Goal: Navigation & Orientation: Find specific page/section

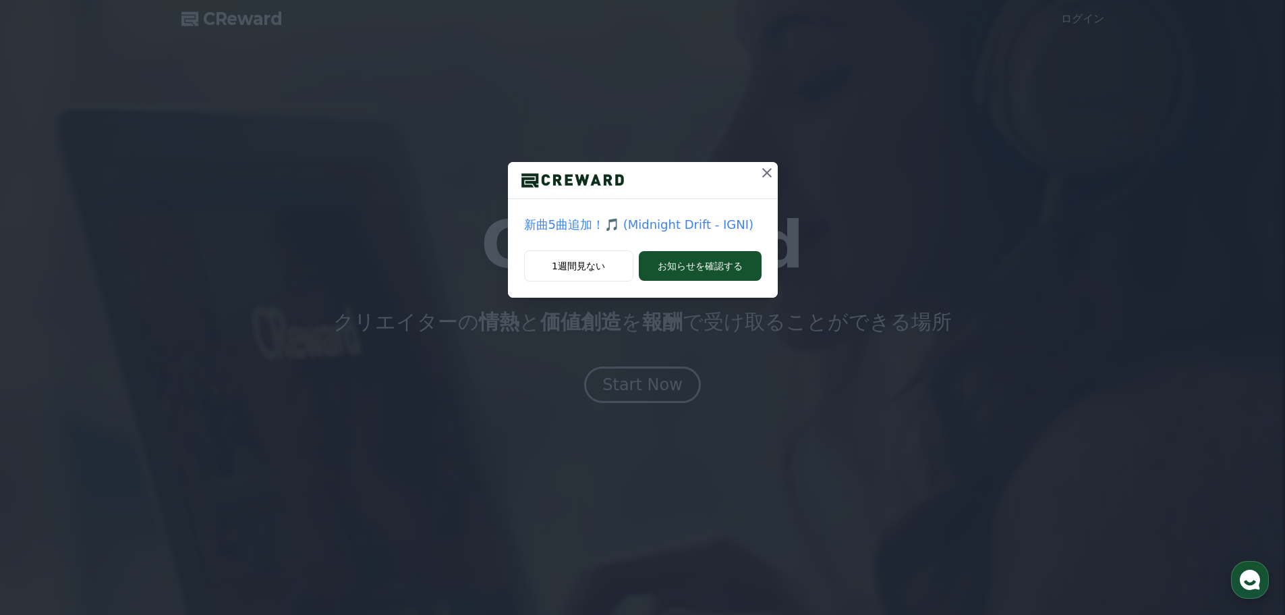
click at [764, 171] on icon at bounding box center [767, 173] width 16 height 16
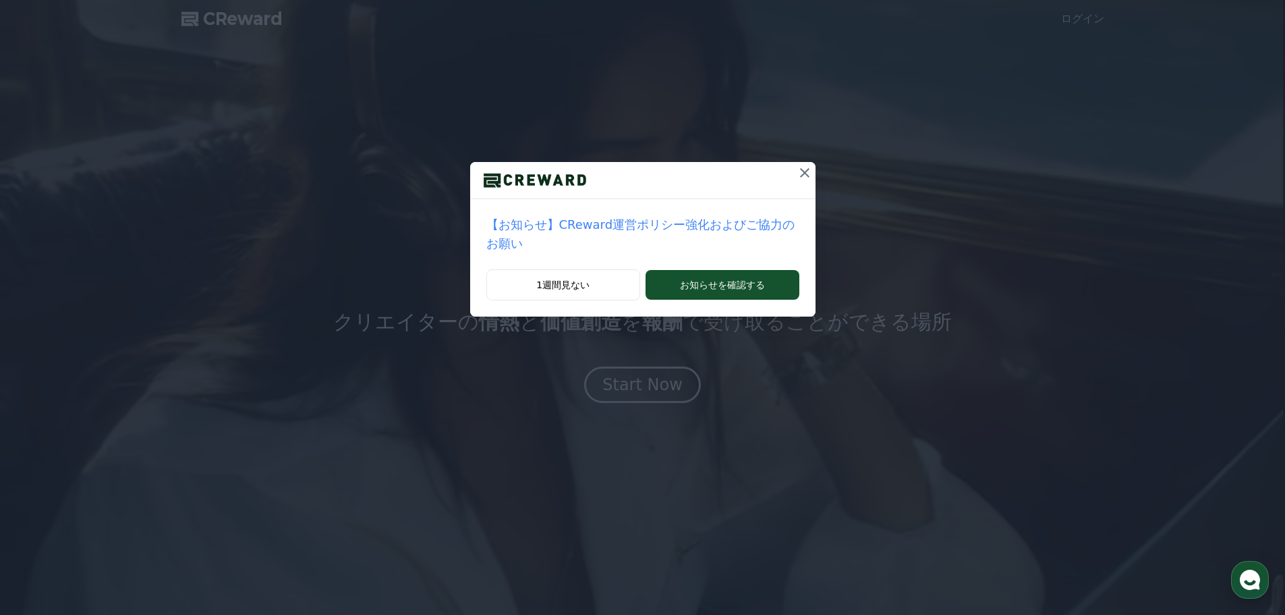
click at [800, 171] on icon at bounding box center [804, 172] width 9 height 9
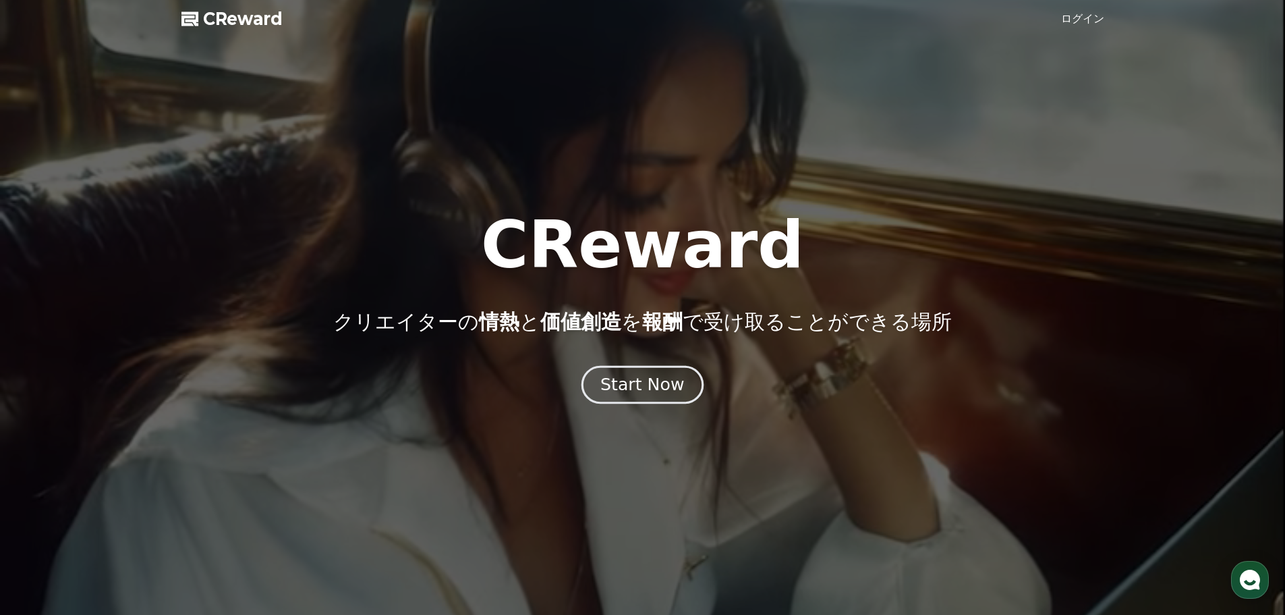
click at [653, 383] on div "Start Now" at bounding box center [642, 384] width 84 height 23
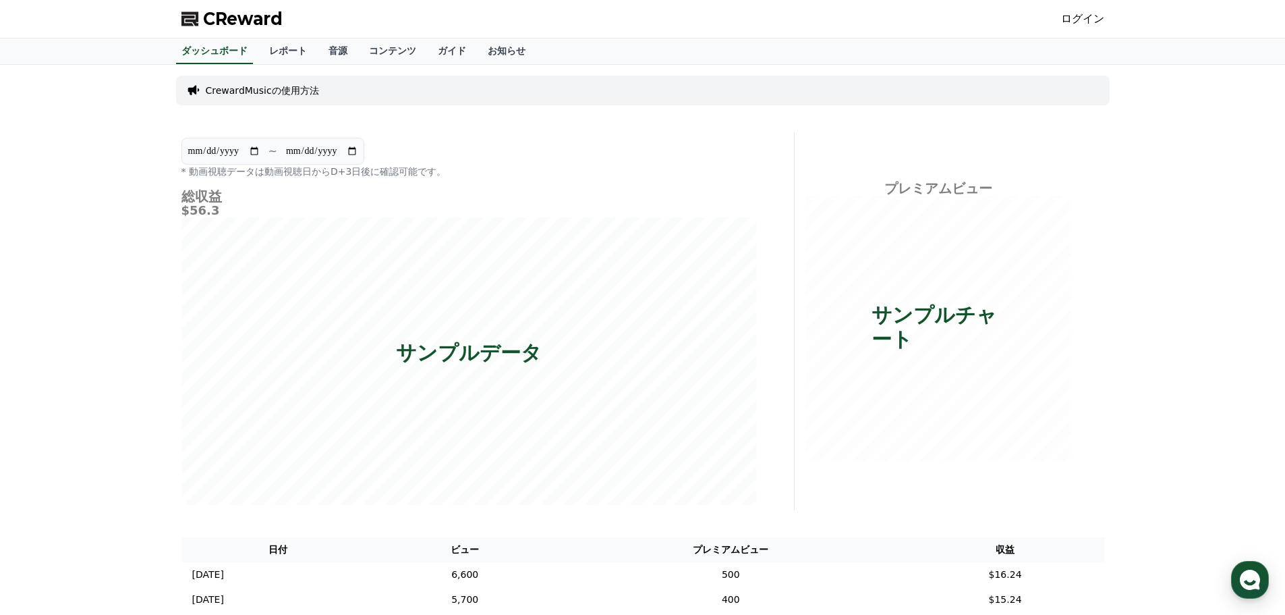
click at [1091, 13] on link "ログイン" at bounding box center [1082, 19] width 43 height 16
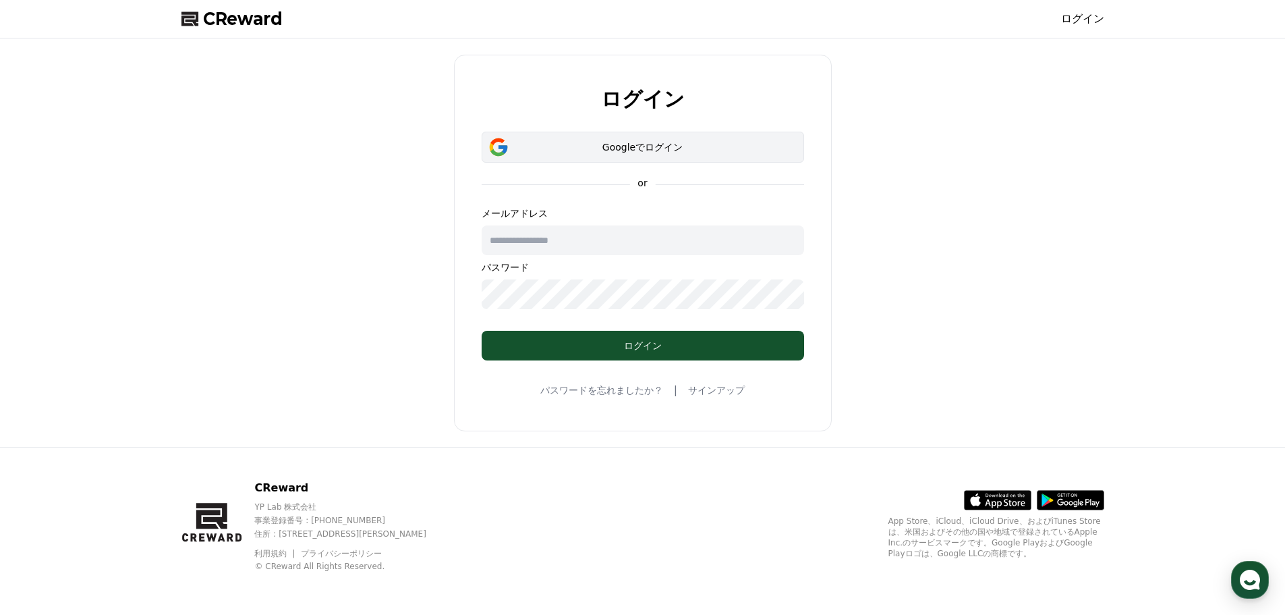
click at [658, 150] on div "Googleでログイン" at bounding box center [642, 146] width 283 height 13
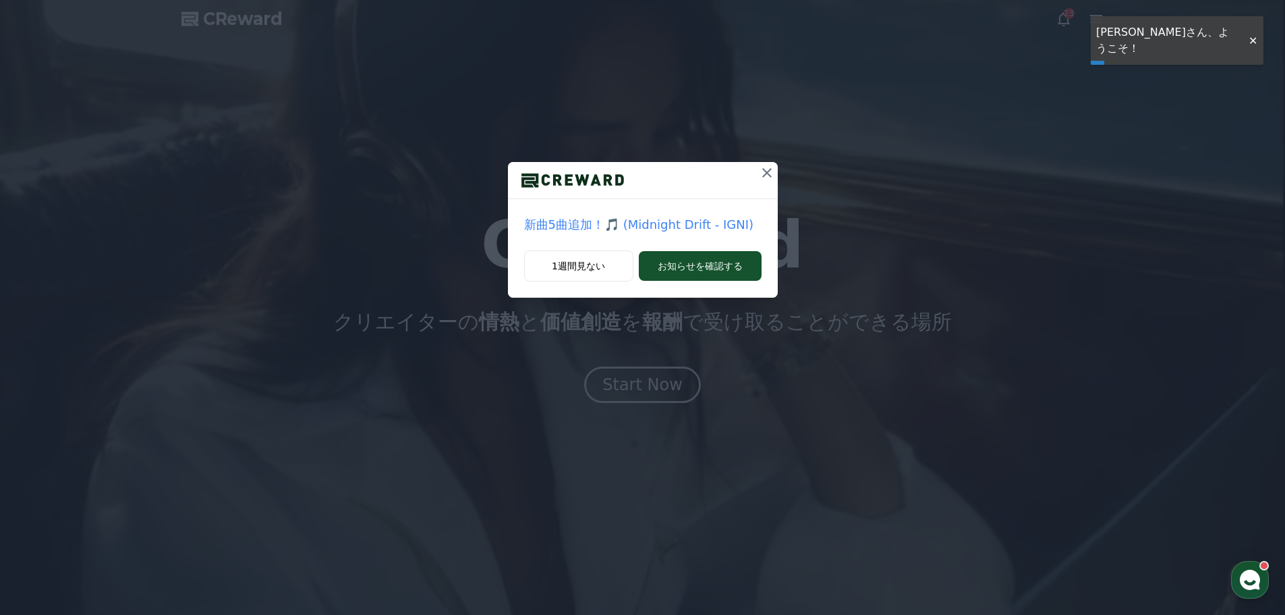
click at [770, 174] on icon at bounding box center [767, 173] width 16 height 16
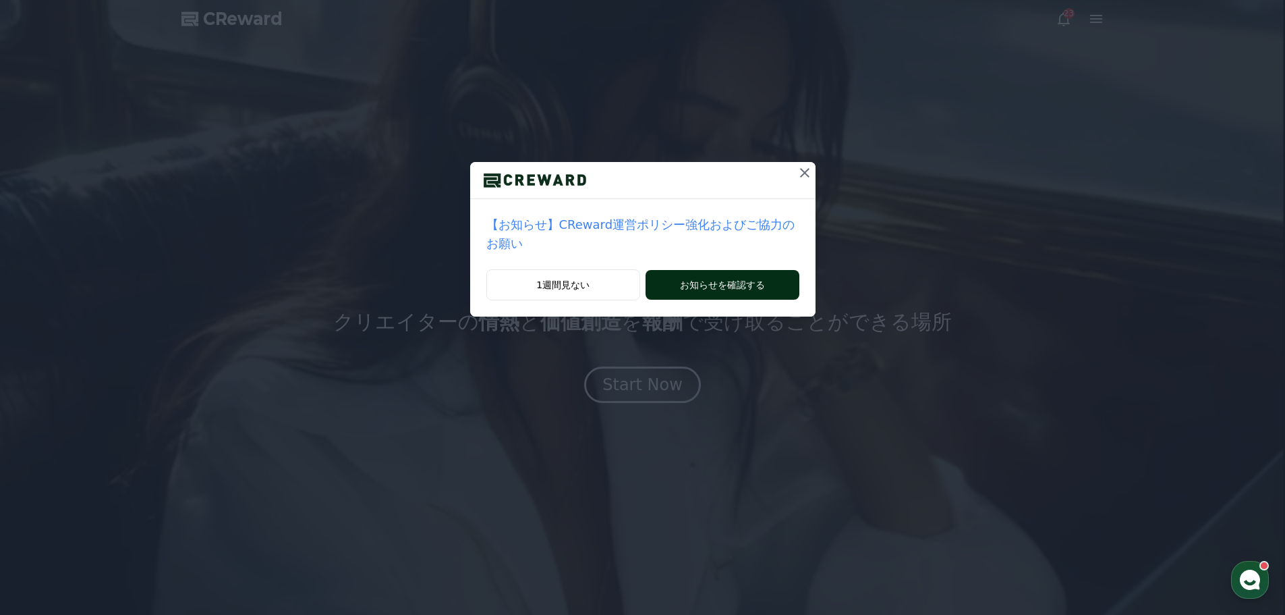
click at [731, 270] on button "お知らせを確認する" at bounding box center [722, 285] width 153 height 30
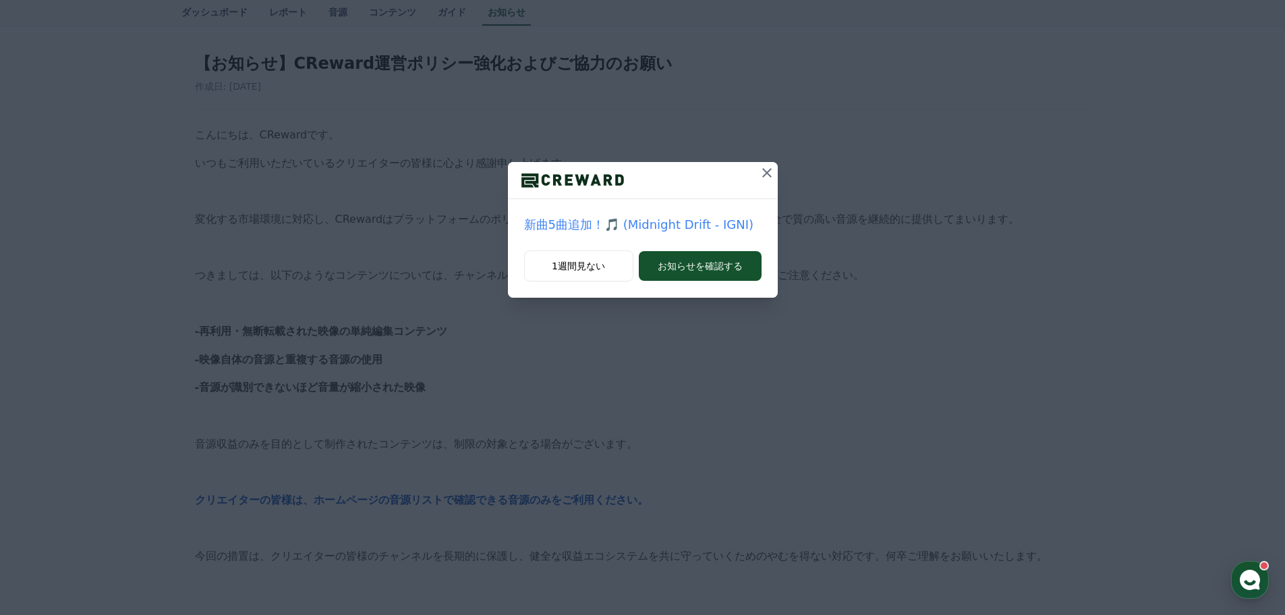
click at [768, 171] on icon at bounding box center [767, 173] width 16 height 16
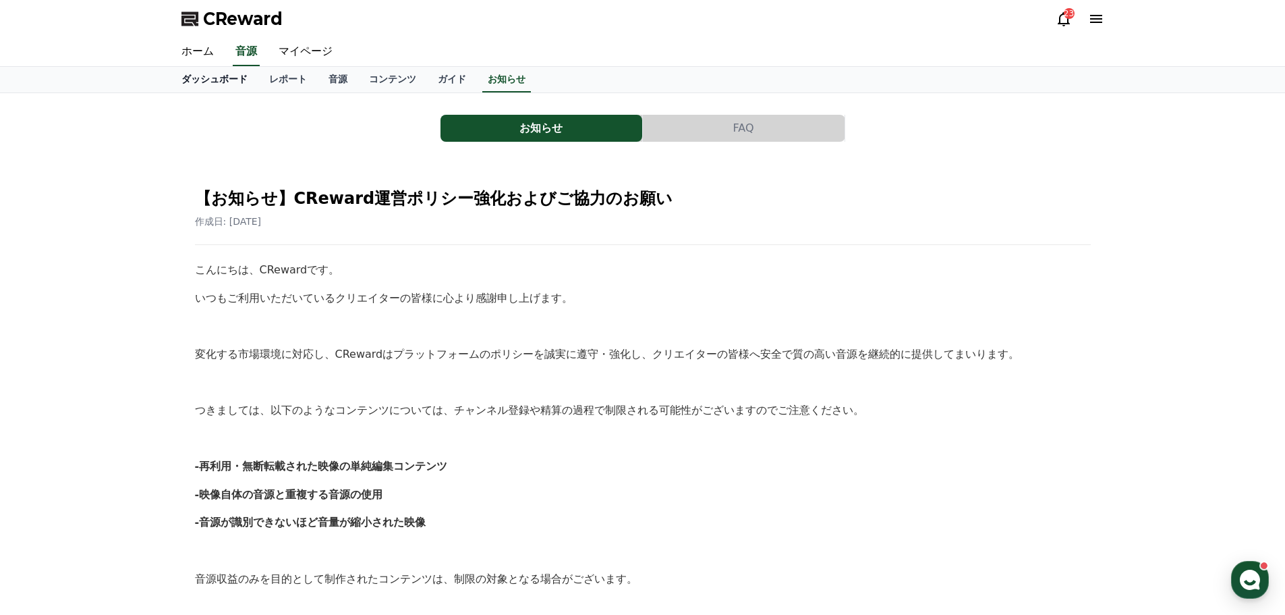
click at [208, 85] on link "ダッシュボード" at bounding box center [215, 80] width 88 height 26
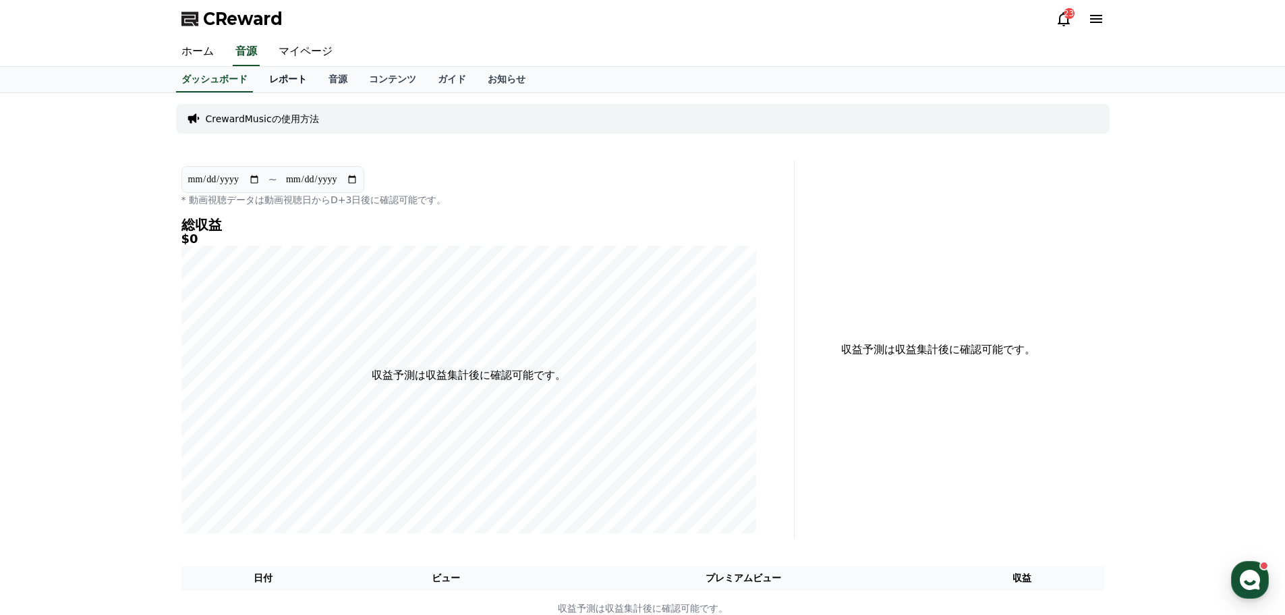
click at [262, 74] on link "レポート" at bounding box center [287, 80] width 59 height 26
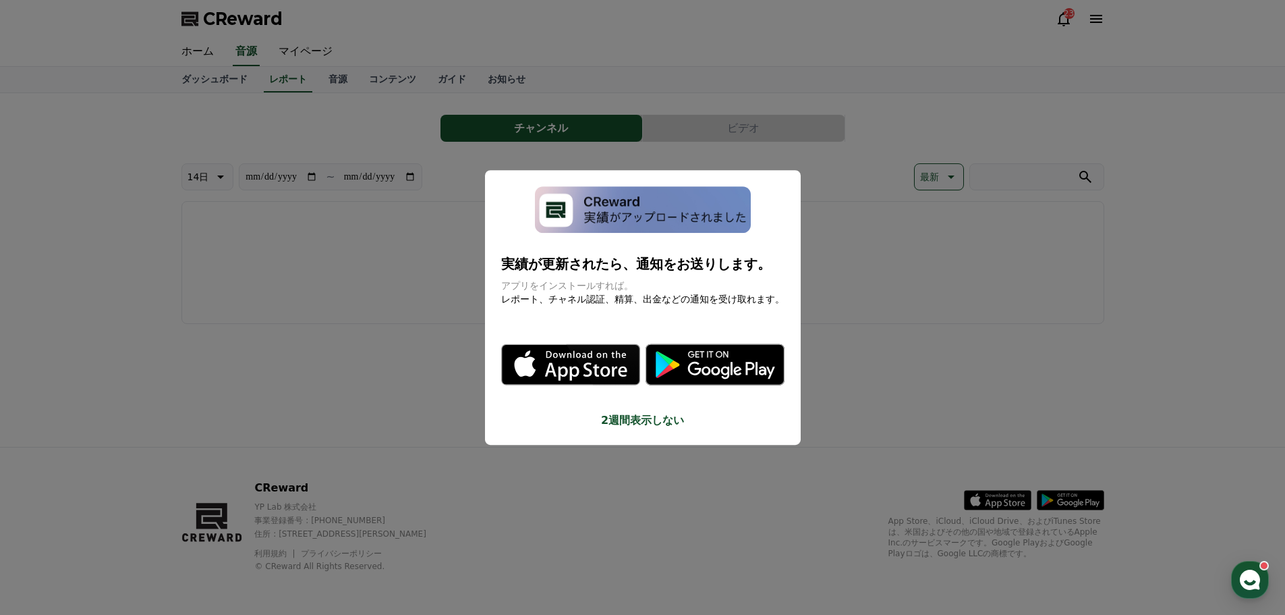
click at [873, 246] on button "close modal" at bounding box center [642, 307] width 1285 height 615
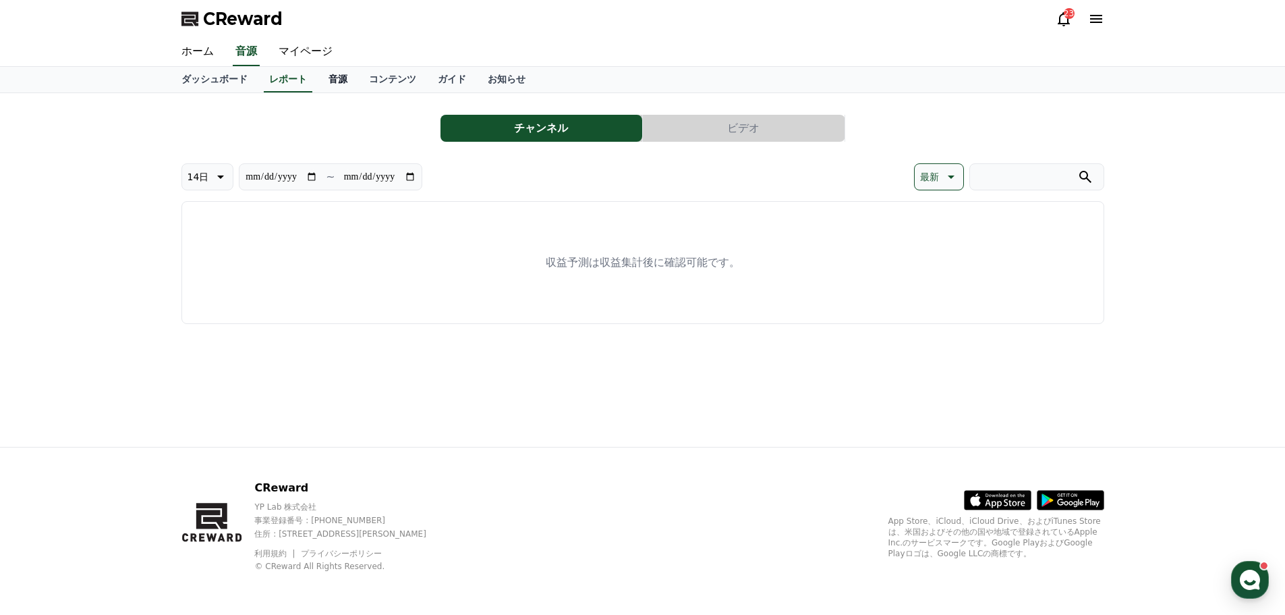
click at [327, 72] on link "音源" at bounding box center [338, 80] width 40 height 26
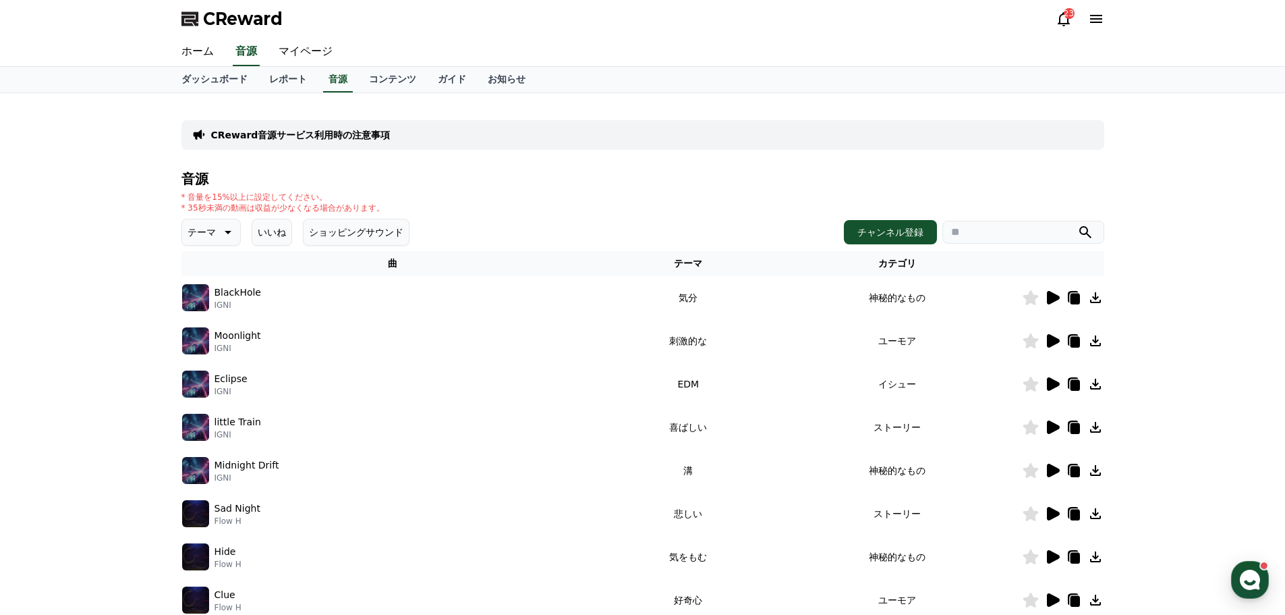
click at [1051, 297] on icon at bounding box center [1053, 297] width 13 height 13
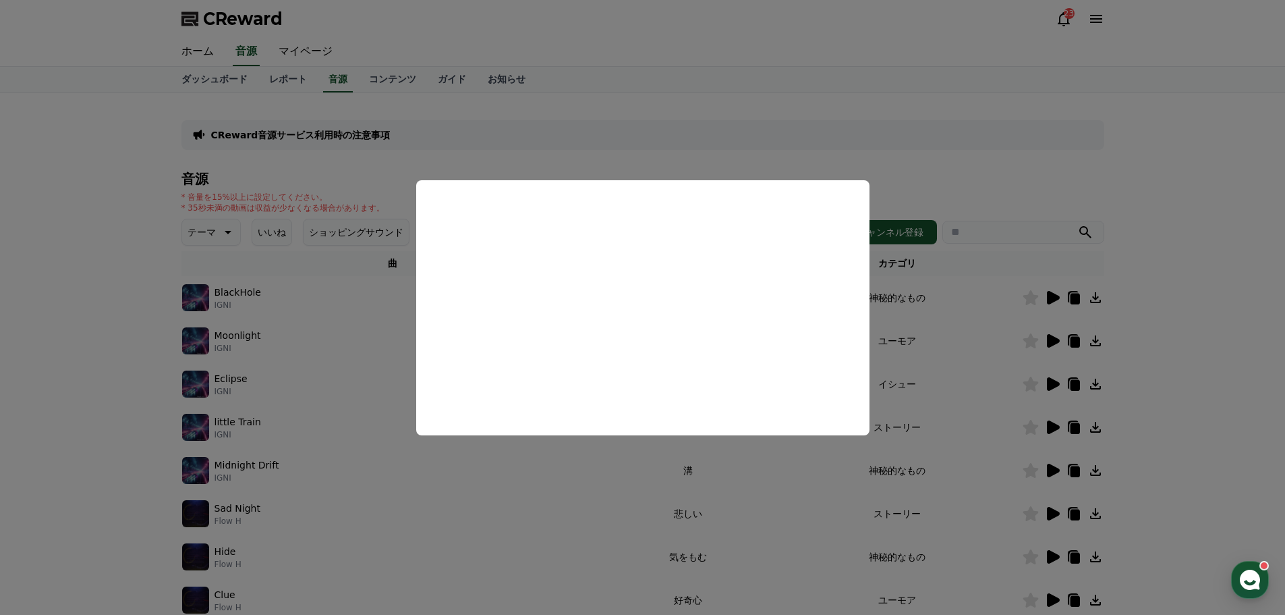
click at [897, 172] on button "close modal" at bounding box center [642, 307] width 1285 height 615
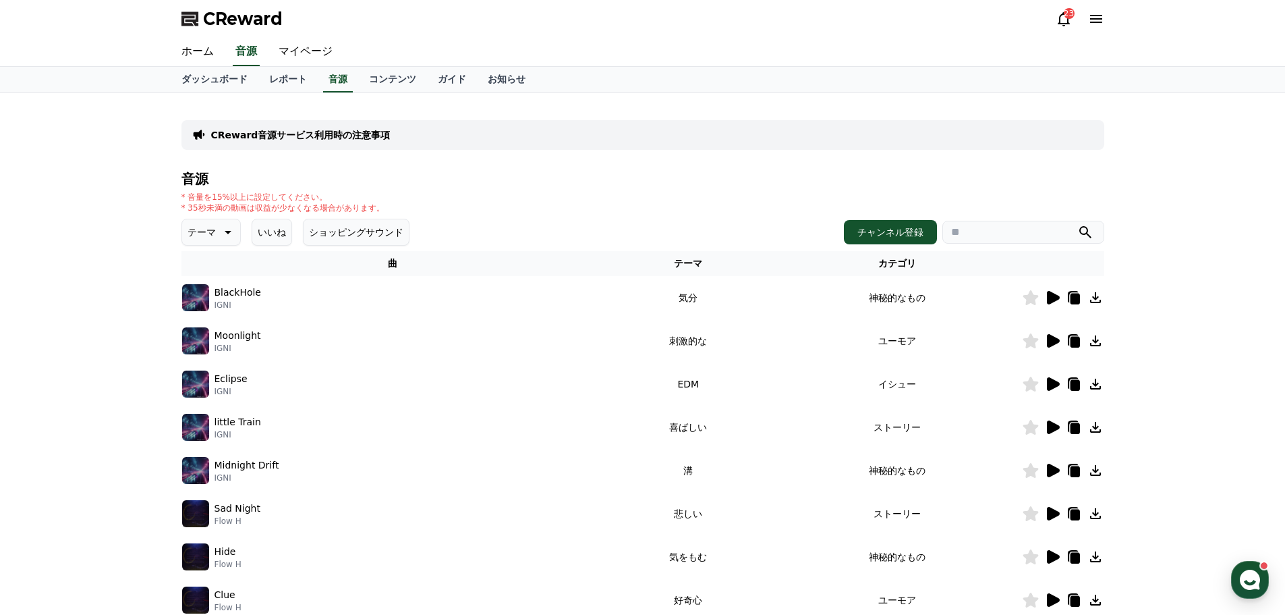
click at [1052, 339] on icon at bounding box center [1053, 340] width 13 height 13
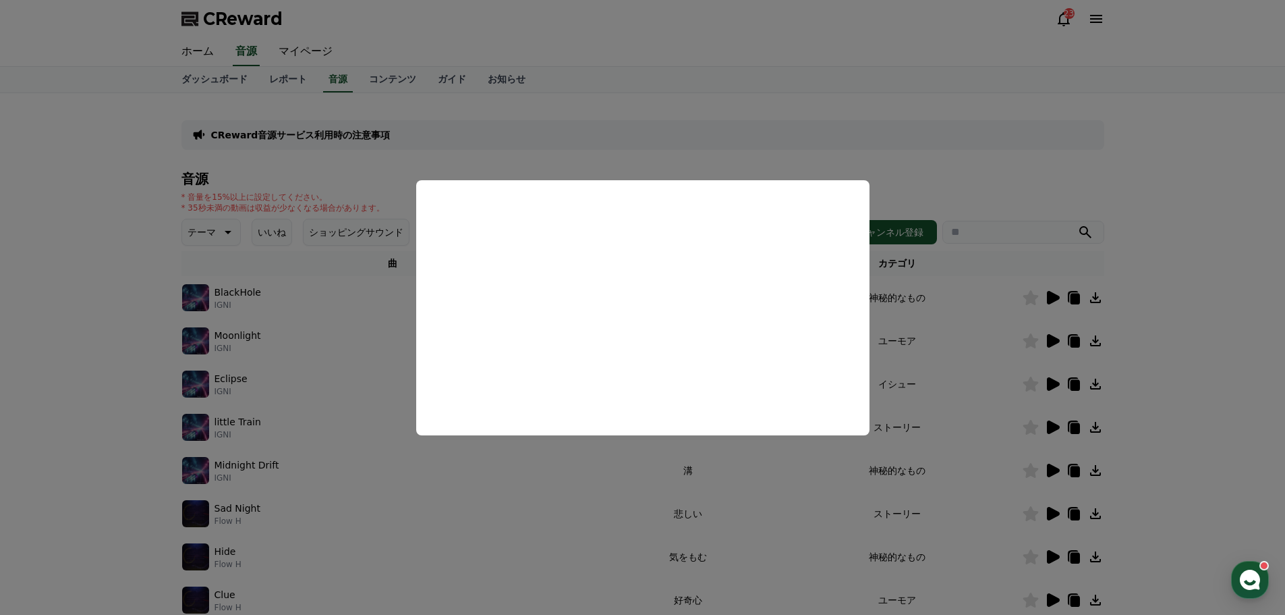
click at [587, 152] on button "close modal" at bounding box center [642, 307] width 1285 height 615
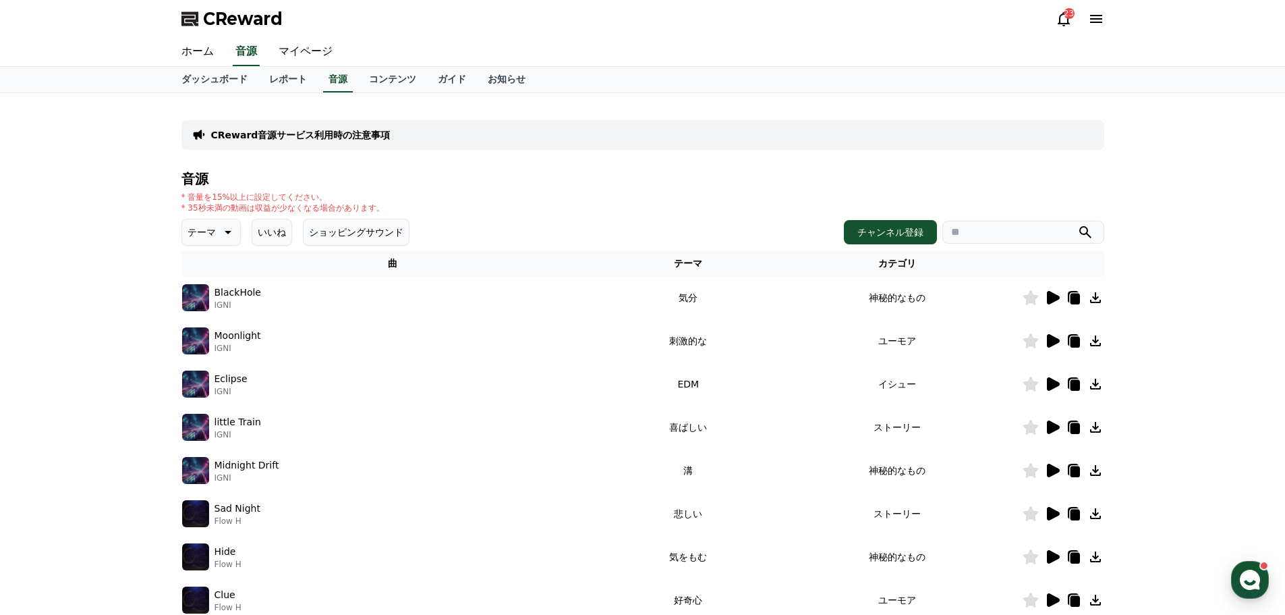
click at [223, 234] on icon at bounding box center [227, 232] width 16 height 16
drag, startPoint x: 508, startPoint y: 175, endPoint x: 459, endPoint y: 161, distance: 50.8
click at [508, 175] on h4 "音源" at bounding box center [642, 178] width 923 height 15
click at [372, 82] on link "コンテンツ" at bounding box center [392, 80] width 69 height 26
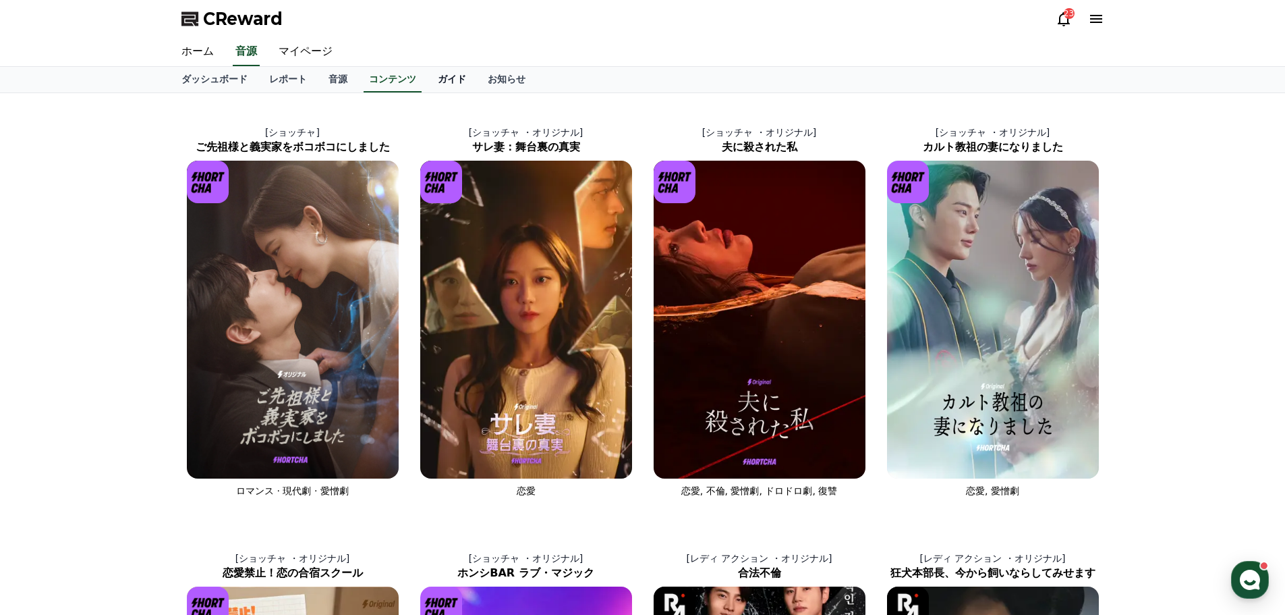
click at [427, 77] on link "ガイド" at bounding box center [452, 80] width 50 height 26
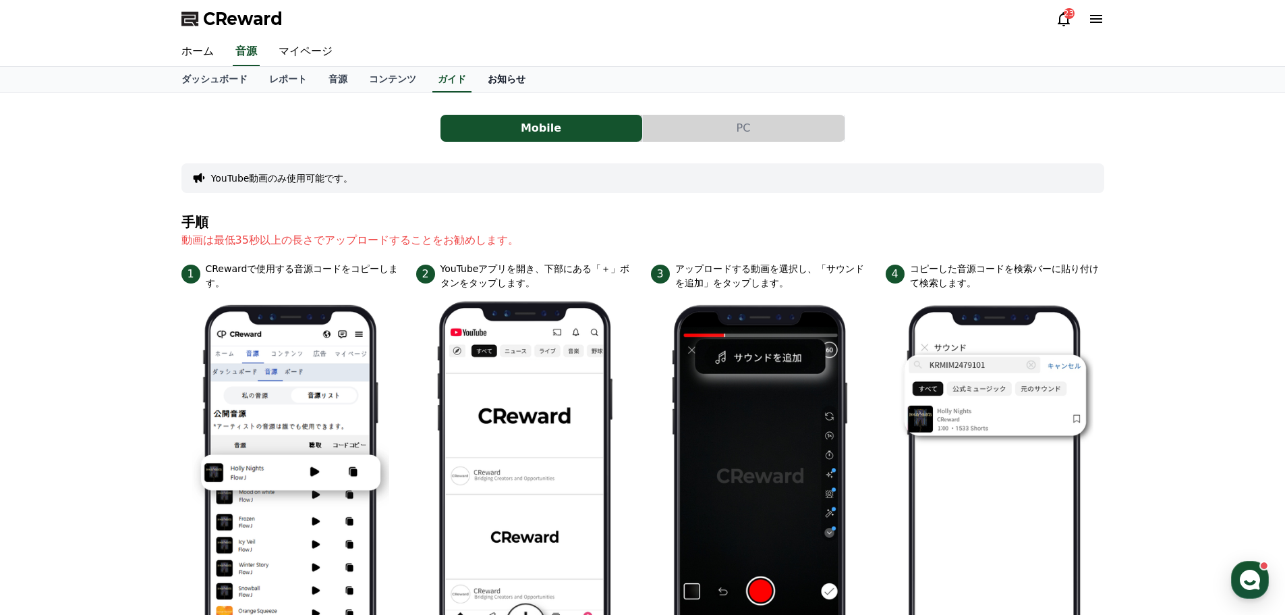
click at [477, 75] on link "お知らせ" at bounding box center [506, 80] width 59 height 26
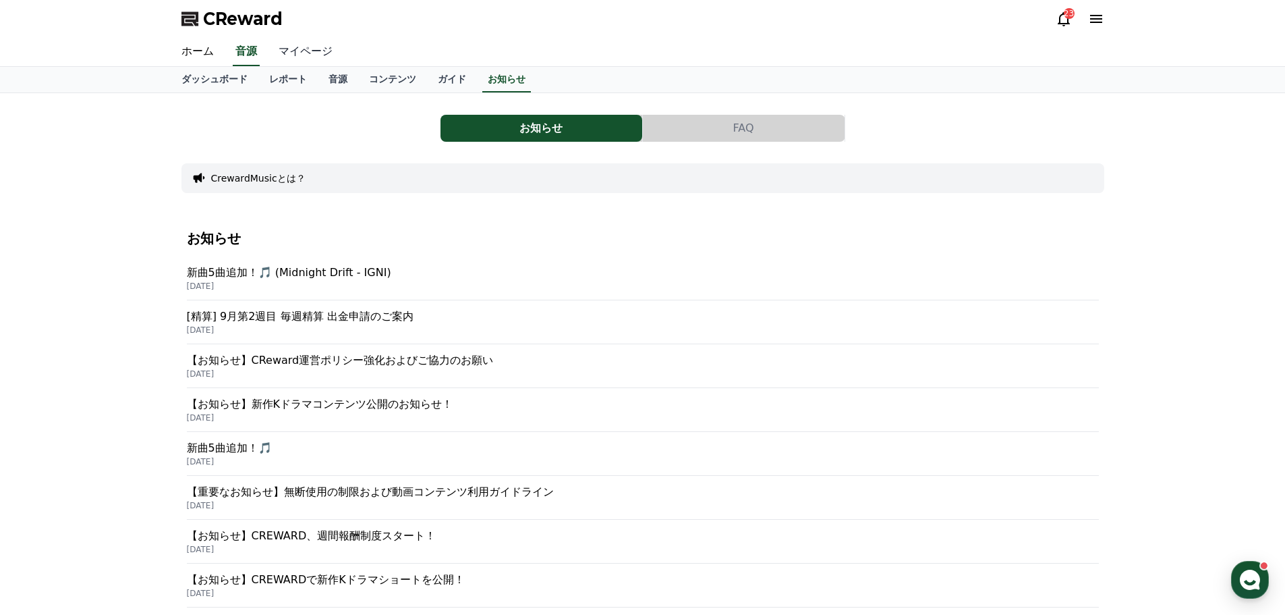
click at [299, 57] on link "マイページ" at bounding box center [306, 52] width 76 height 28
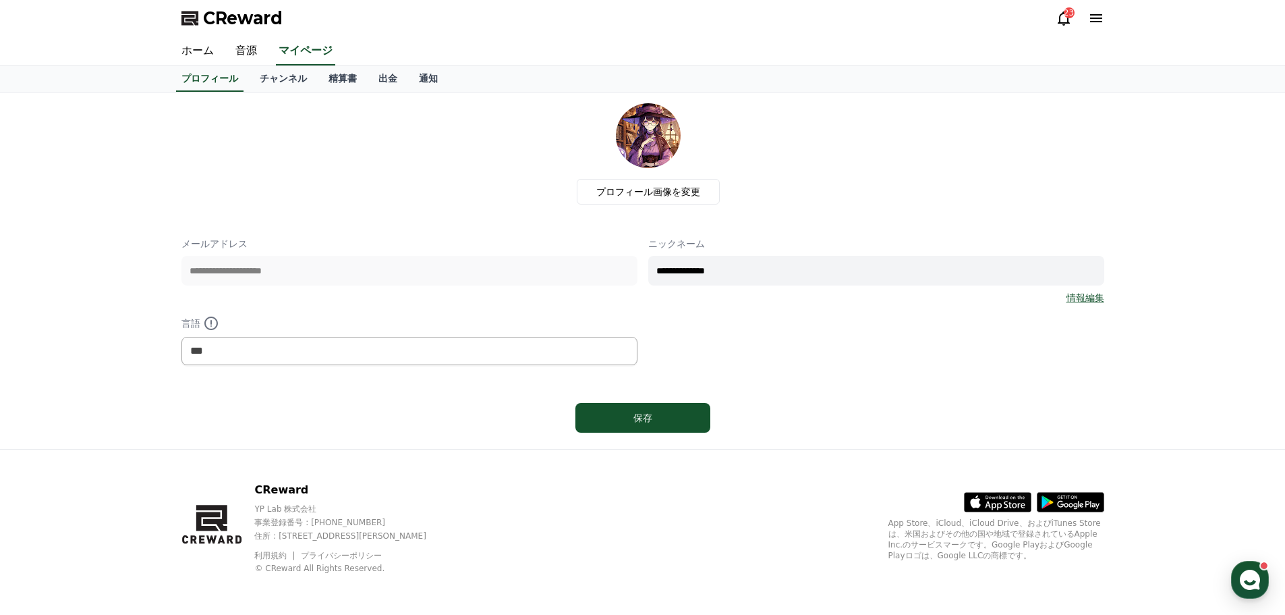
scroll to position [3, 0]
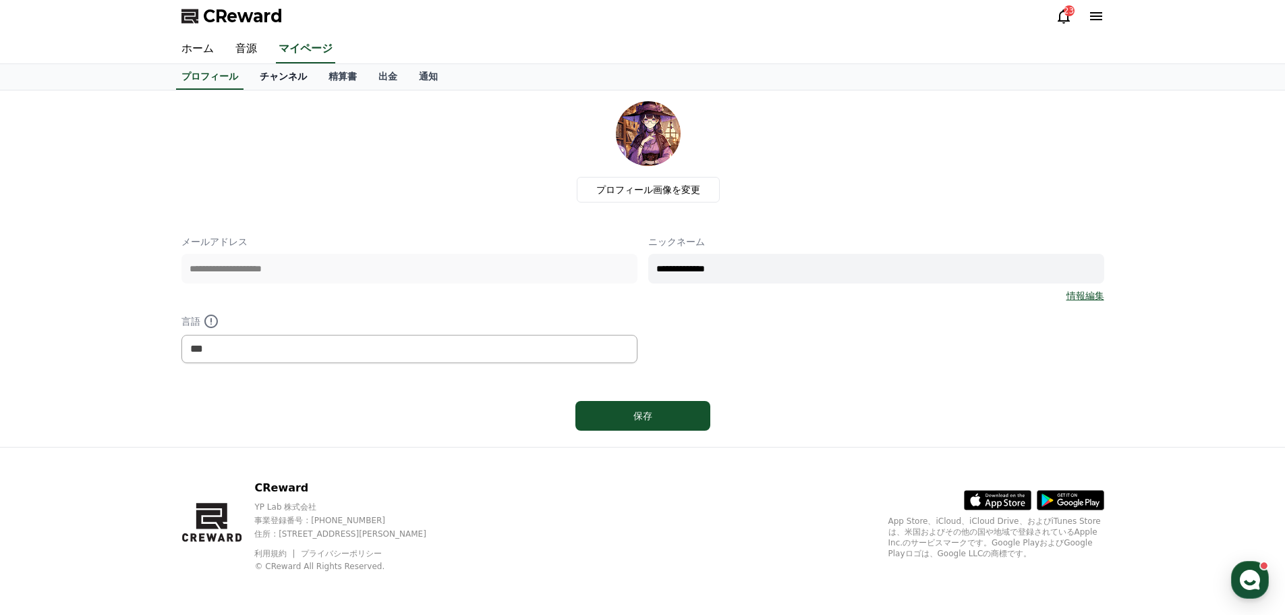
click at [249, 79] on link "チャンネル" at bounding box center [283, 77] width 69 height 26
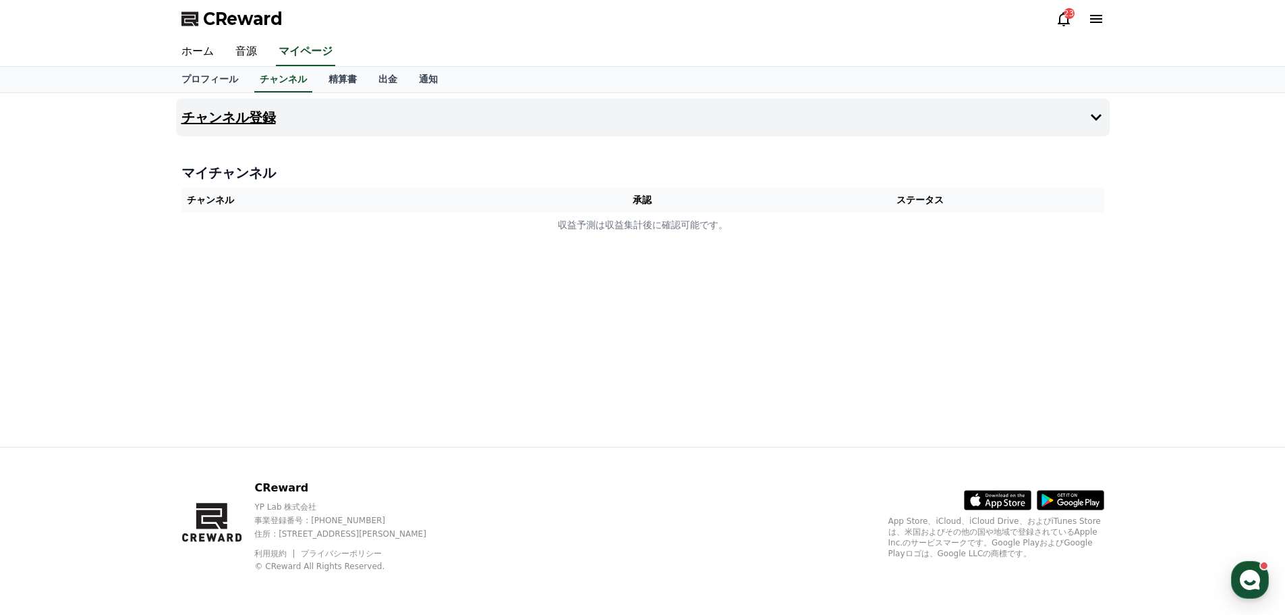
click at [320, 130] on button "チャンネル登録" at bounding box center [643, 117] width 934 height 38
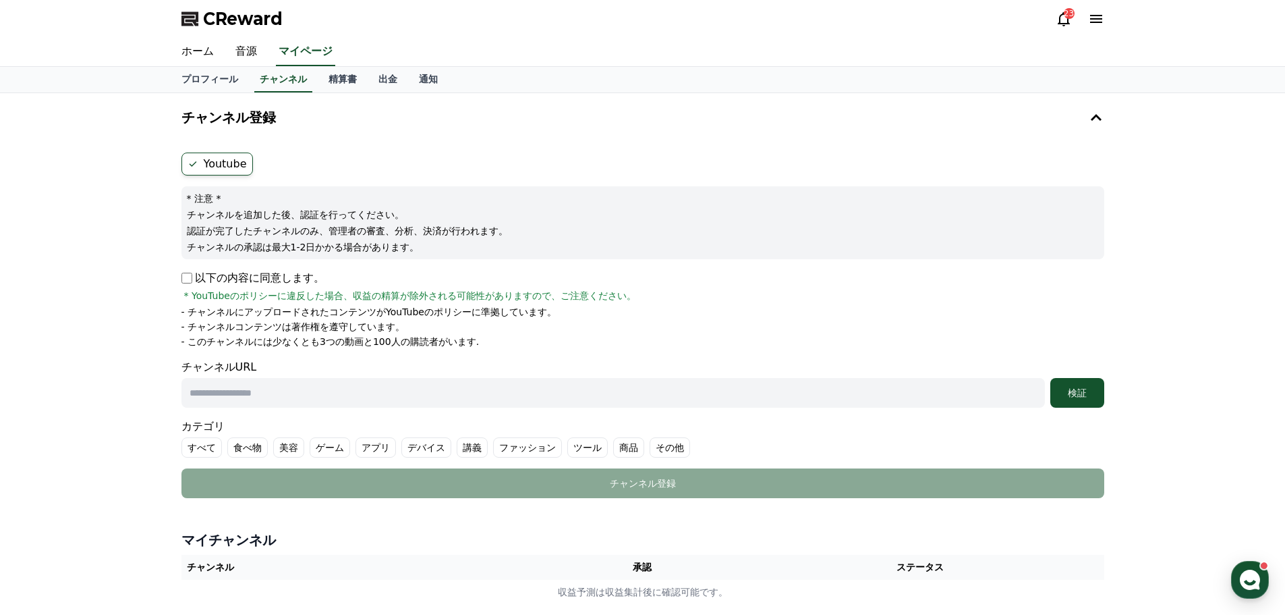
click at [1060, 22] on icon at bounding box center [1064, 19] width 16 height 16
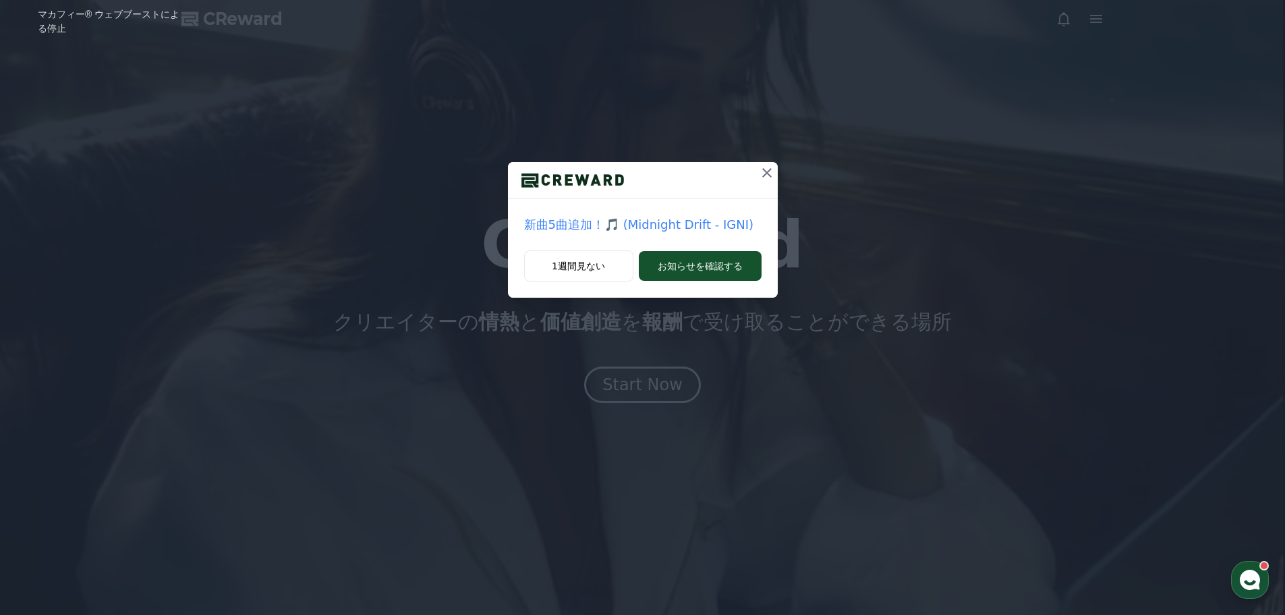
click at [766, 175] on icon at bounding box center [767, 173] width 16 height 16
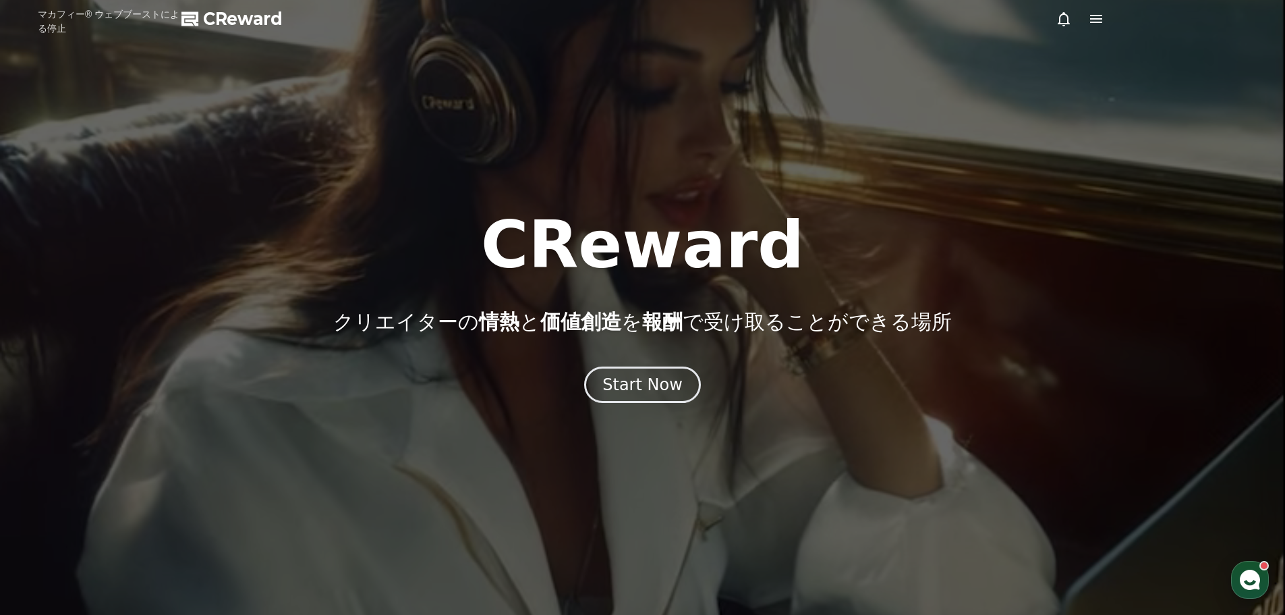
click at [1093, 19] on icon at bounding box center [1096, 19] width 12 height 8
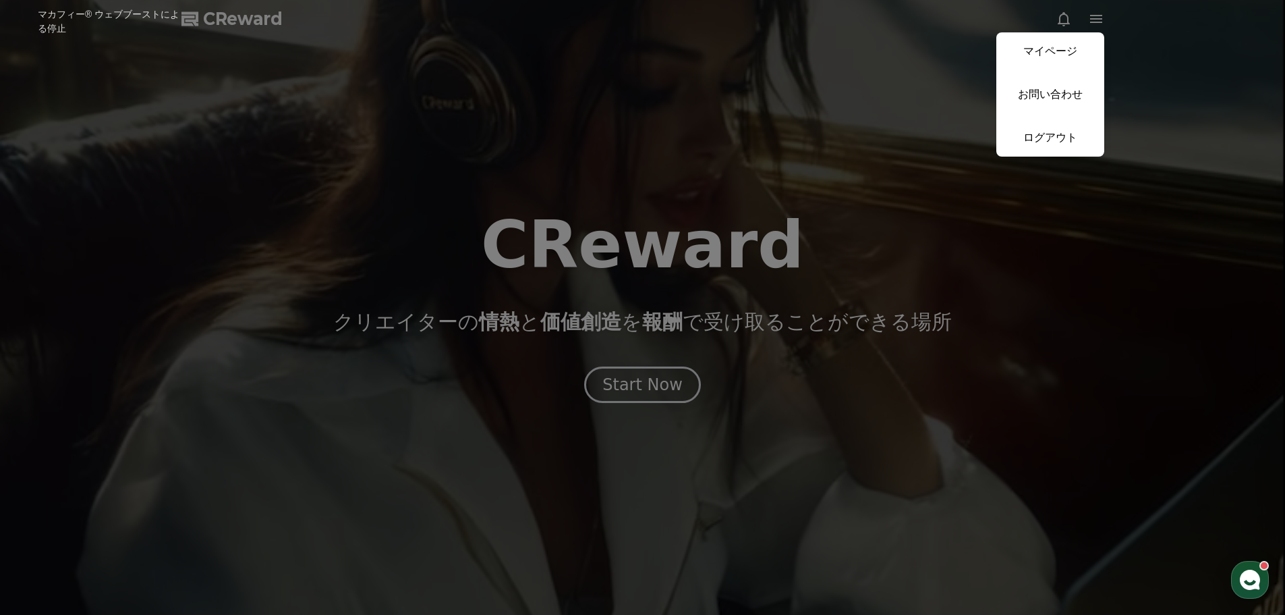
click at [1054, 132] on link "ログアウト" at bounding box center [1050, 138] width 108 height 38
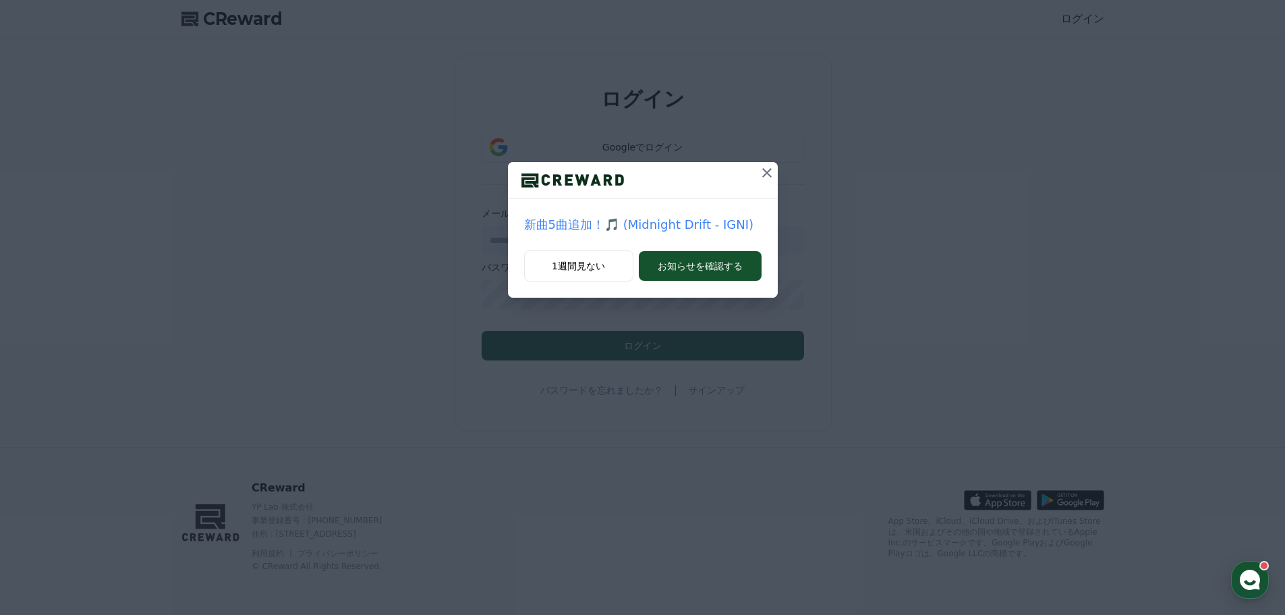
click at [764, 175] on icon at bounding box center [767, 173] width 16 height 16
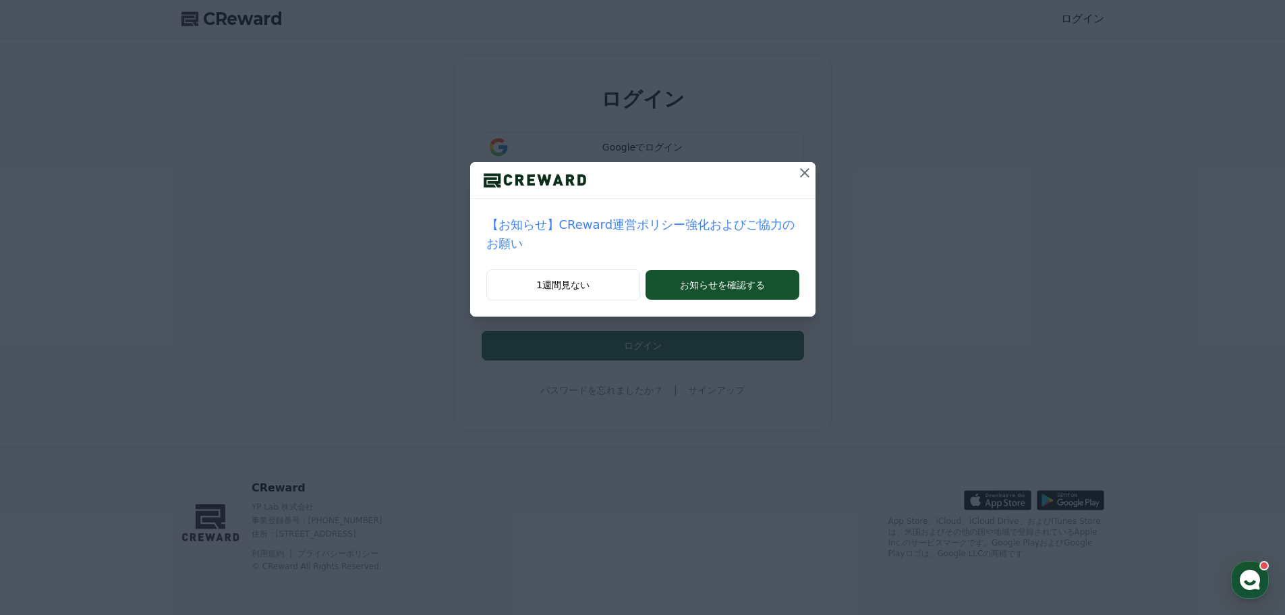
click at [799, 168] on icon at bounding box center [805, 173] width 16 height 16
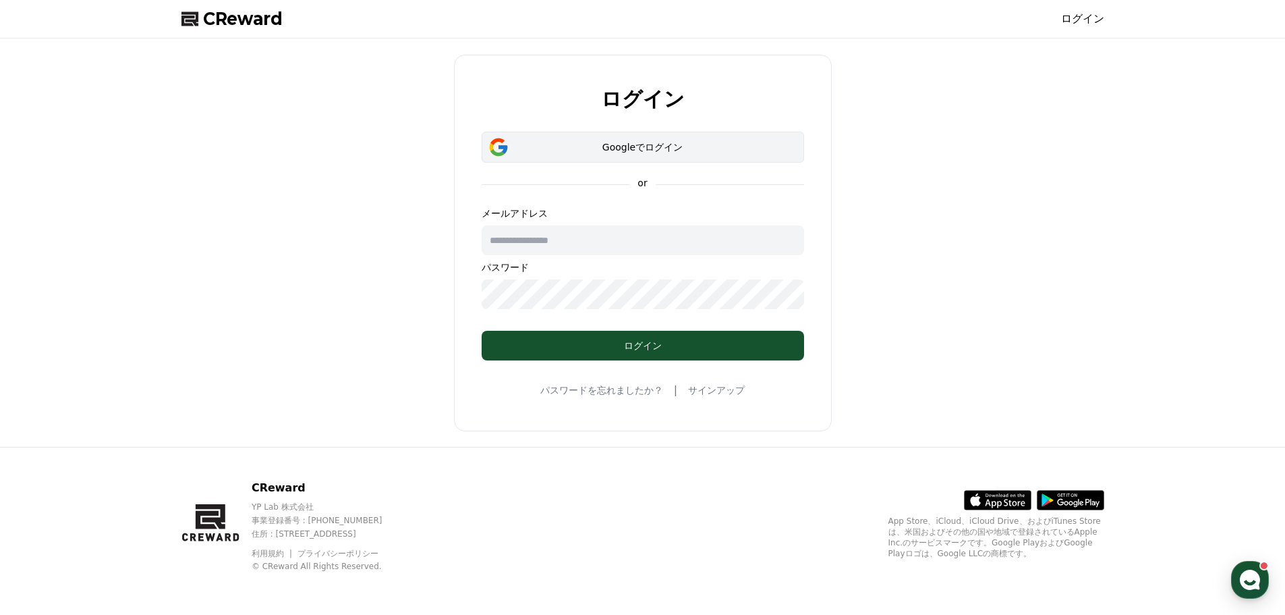
click at [733, 150] on div "Googleでログイン" at bounding box center [642, 146] width 283 height 13
